Goal: Navigation & Orientation: Find specific page/section

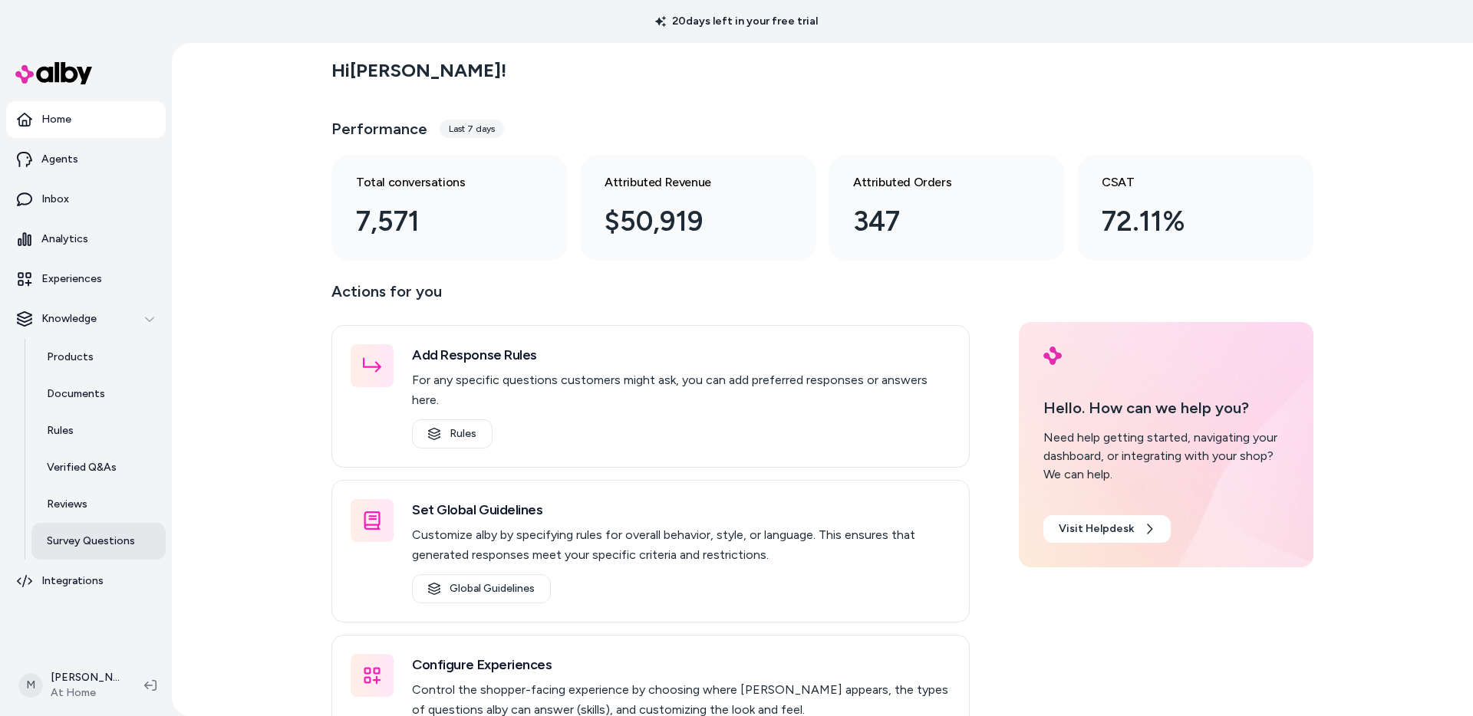
click at [104, 553] on link "Survey Questions" at bounding box center [98, 541] width 134 height 37
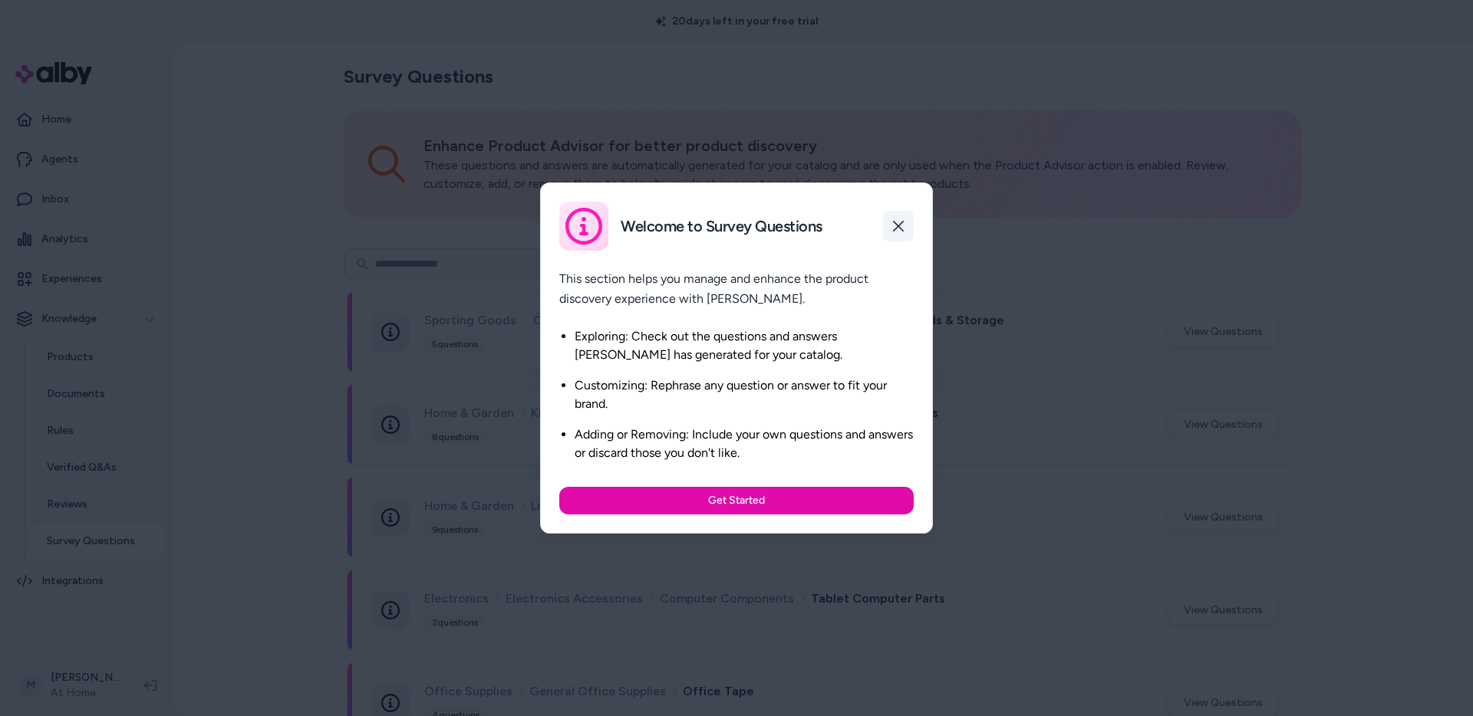
click at [899, 220] on icon "button" at bounding box center [898, 226] width 12 height 12
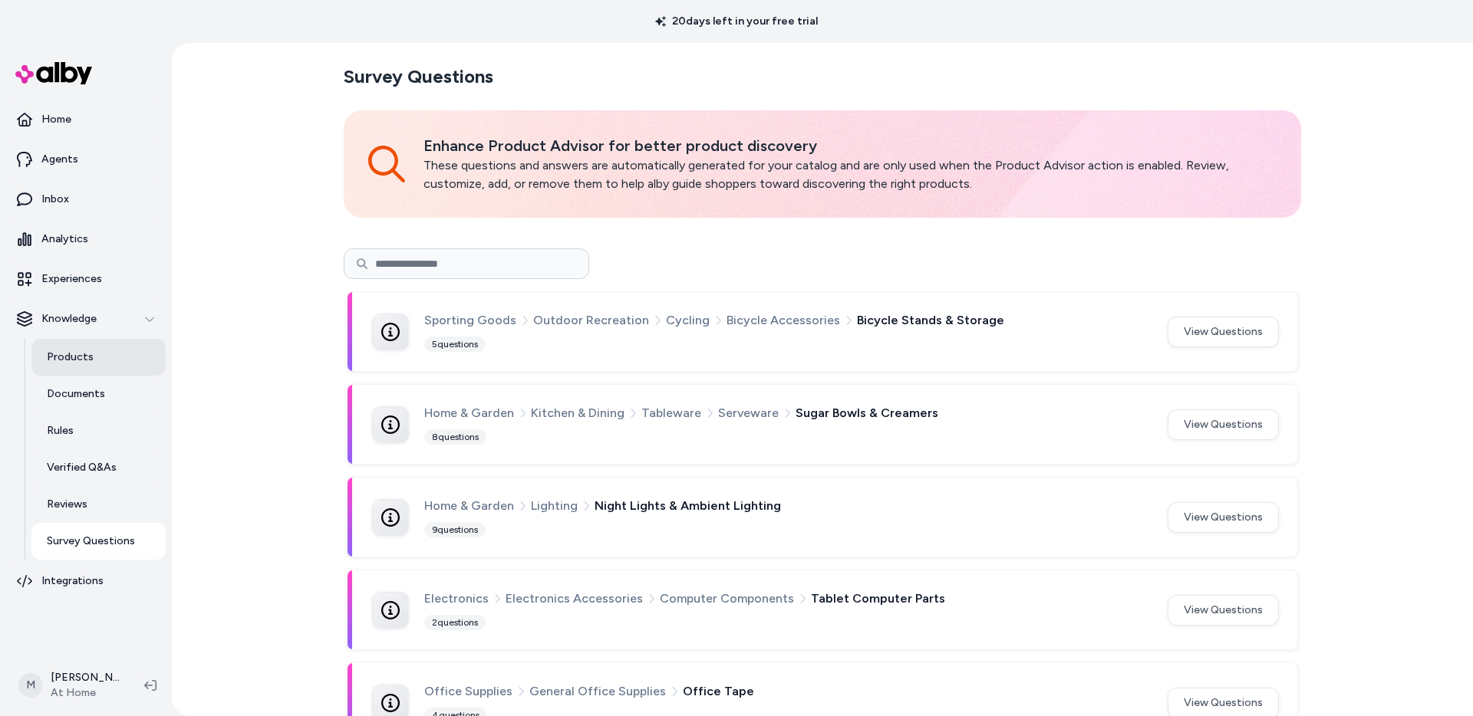
click at [63, 352] on p "Products" at bounding box center [70, 357] width 47 height 15
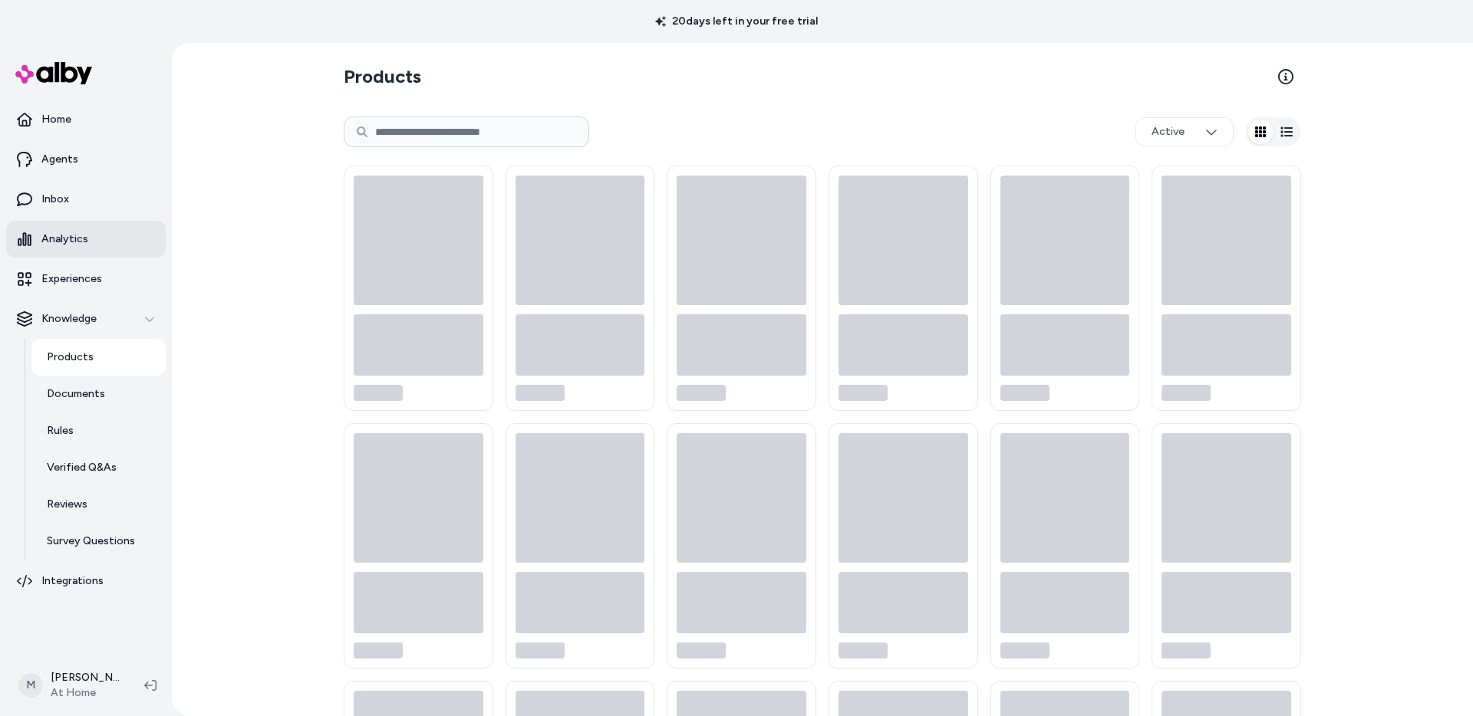
click at [80, 240] on p "Analytics" at bounding box center [64, 239] width 47 height 15
